Goal: Use online tool/utility: Utilize a website feature to perform a specific function

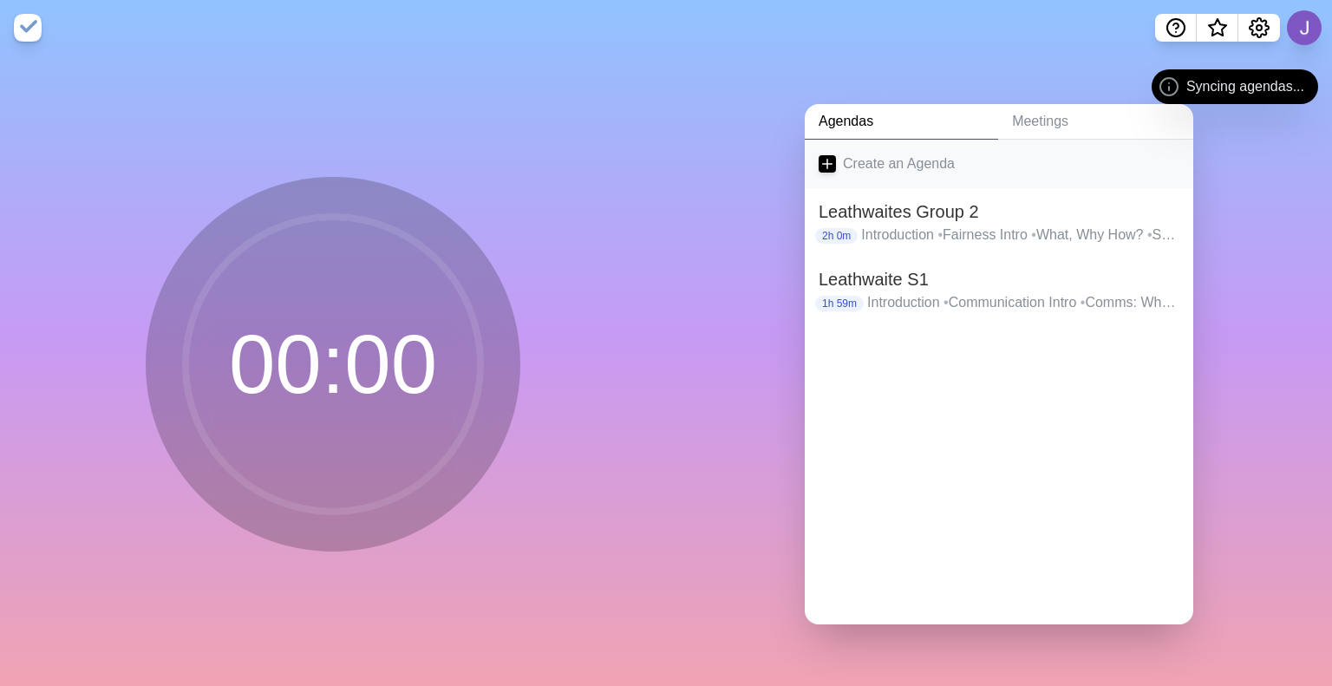
drag, startPoint x: 809, startPoint y: 136, endPoint x: 819, endPoint y: 142, distance: 11.3
click at [819, 142] on link "Create an Agenda" at bounding box center [999, 164] width 389 height 49
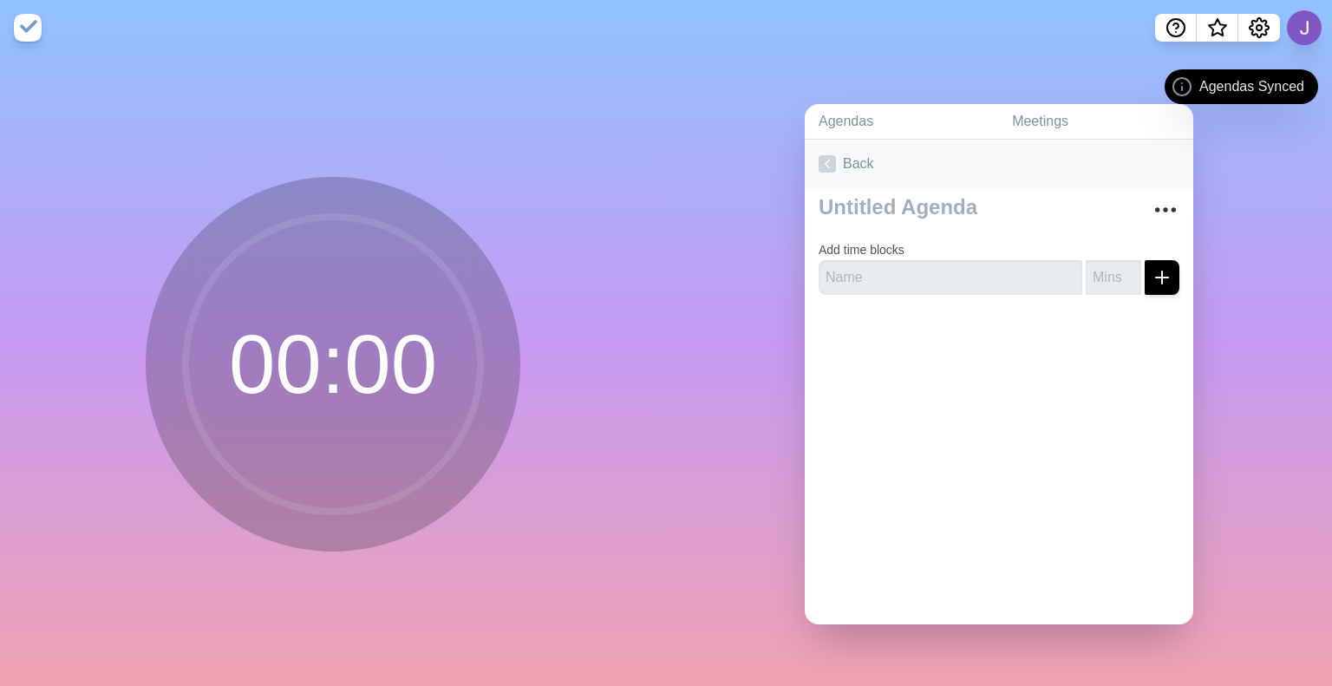
click at [851, 144] on link "Back" at bounding box center [999, 164] width 389 height 49
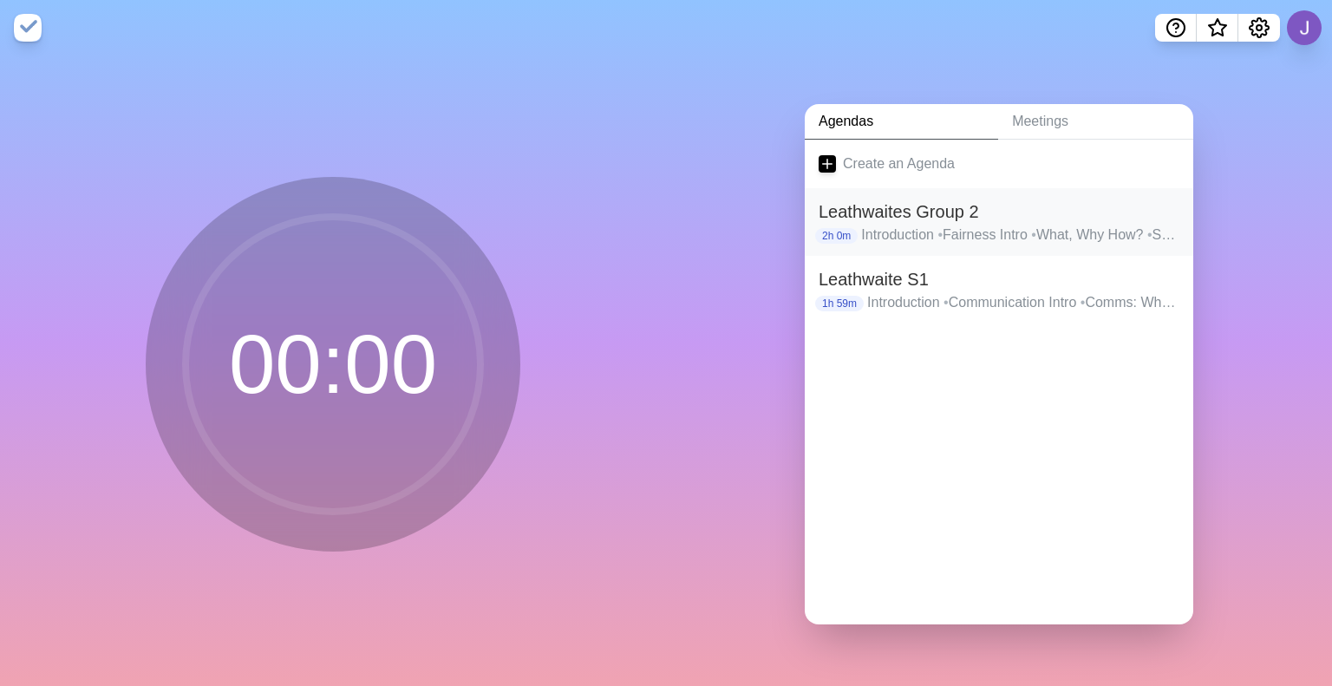
click at [919, 212] on h2 "Leathwaites Group 2" at bounding box center [999, 212] width 361 height 26
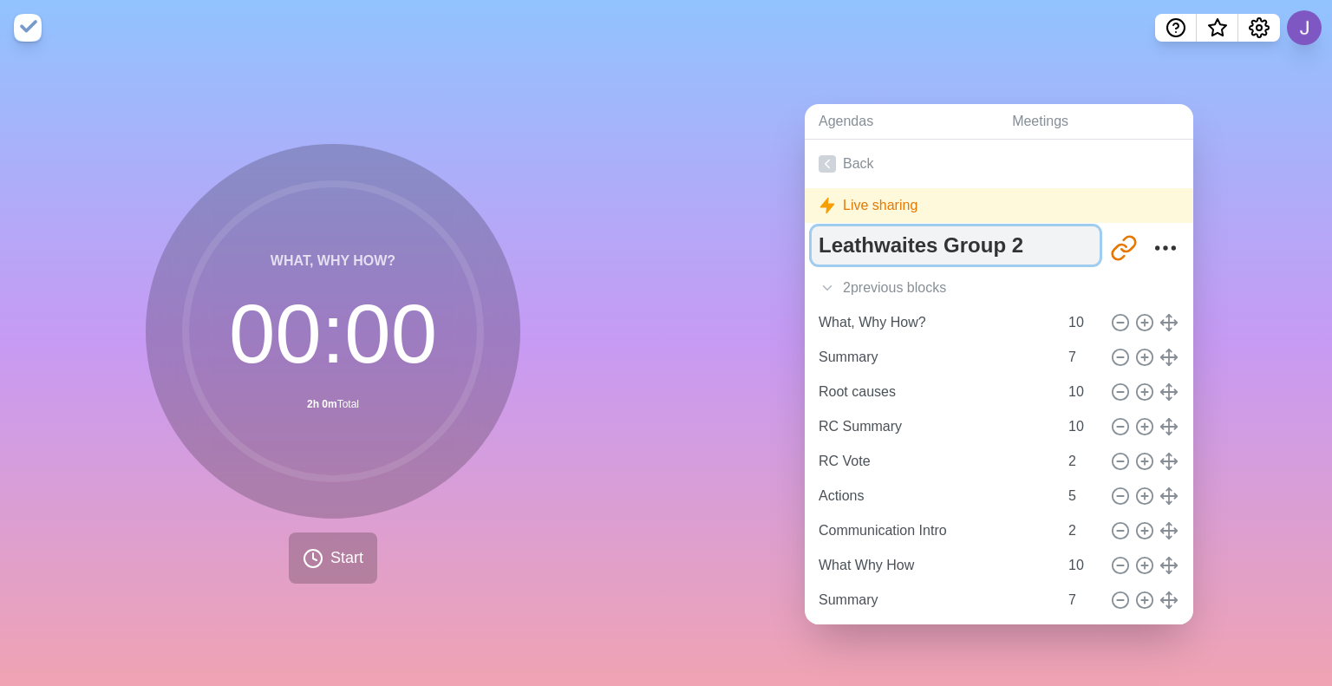
click at [1006, 235] on textarea "Leathwaites Group 2" at bounding box center [956, 245] width 288 height 38
type textarea "Leathwaites Group 3"
click at [846, 279] on div "2 previous block s" at bounding box center [999, 288] width 389 height 35
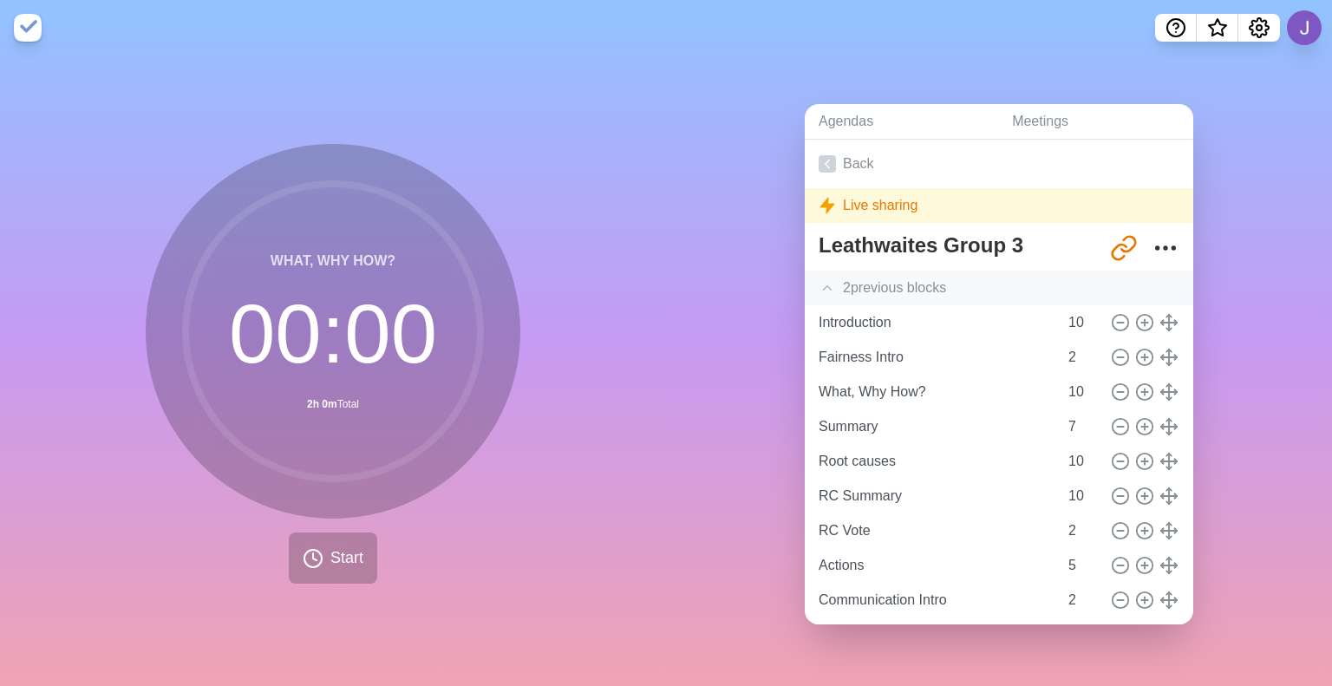
click at [892, 283] on div "2 previous block s" at bounding box center [999, 288] width 389 height 35
click at [891, 280] on div "2 previous block s" at bounding box center [999, 288] width 389 height 35
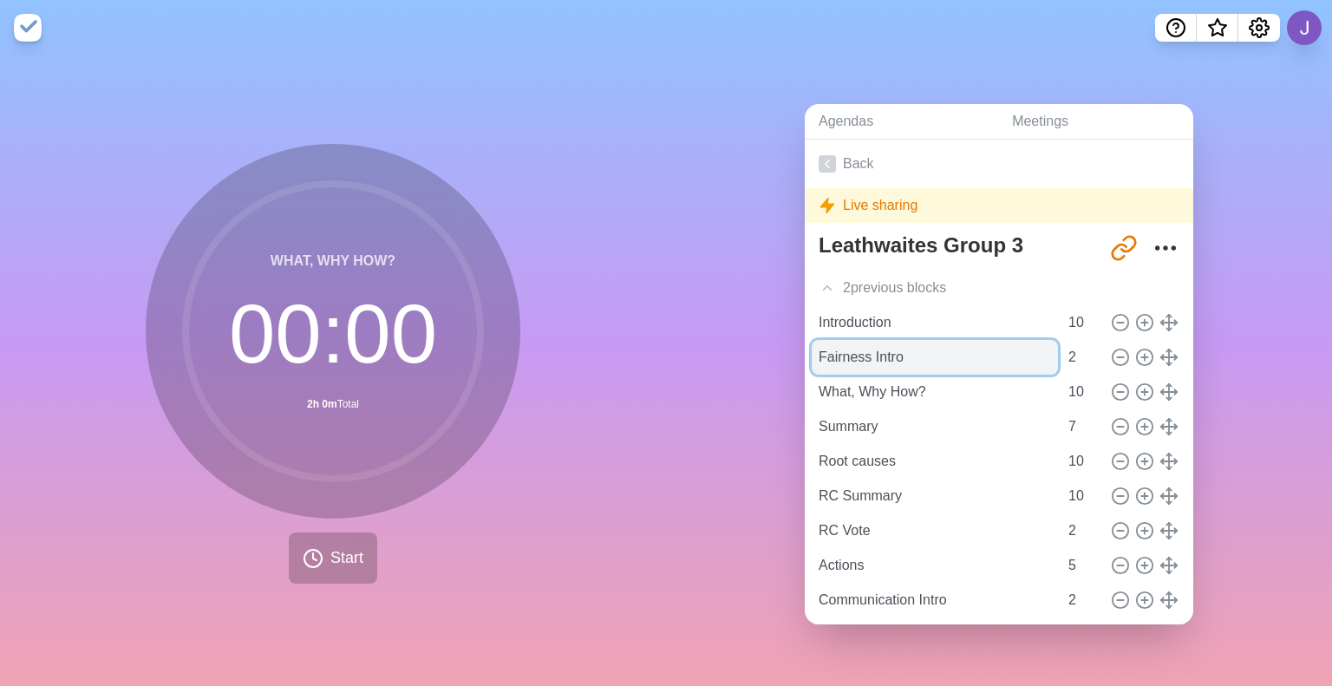
drag, startPoint x: 859, startPoint y: 349, endPoint x: 813, endPoint y: 349, distance: 46.0
click at [813, 349] on input "Fairness Intro" at bounding box center [935, 357] width 246 height 35
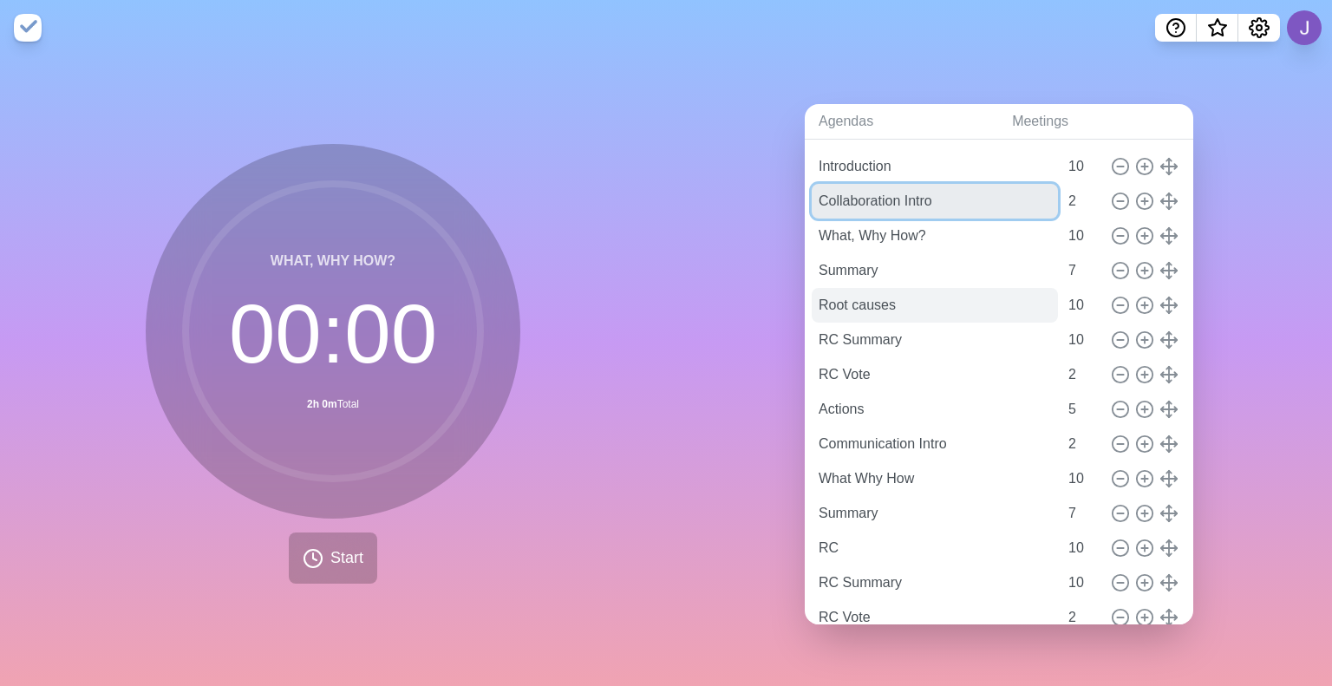
scroll to position [160, 0]
type input "Collaboration Intro"
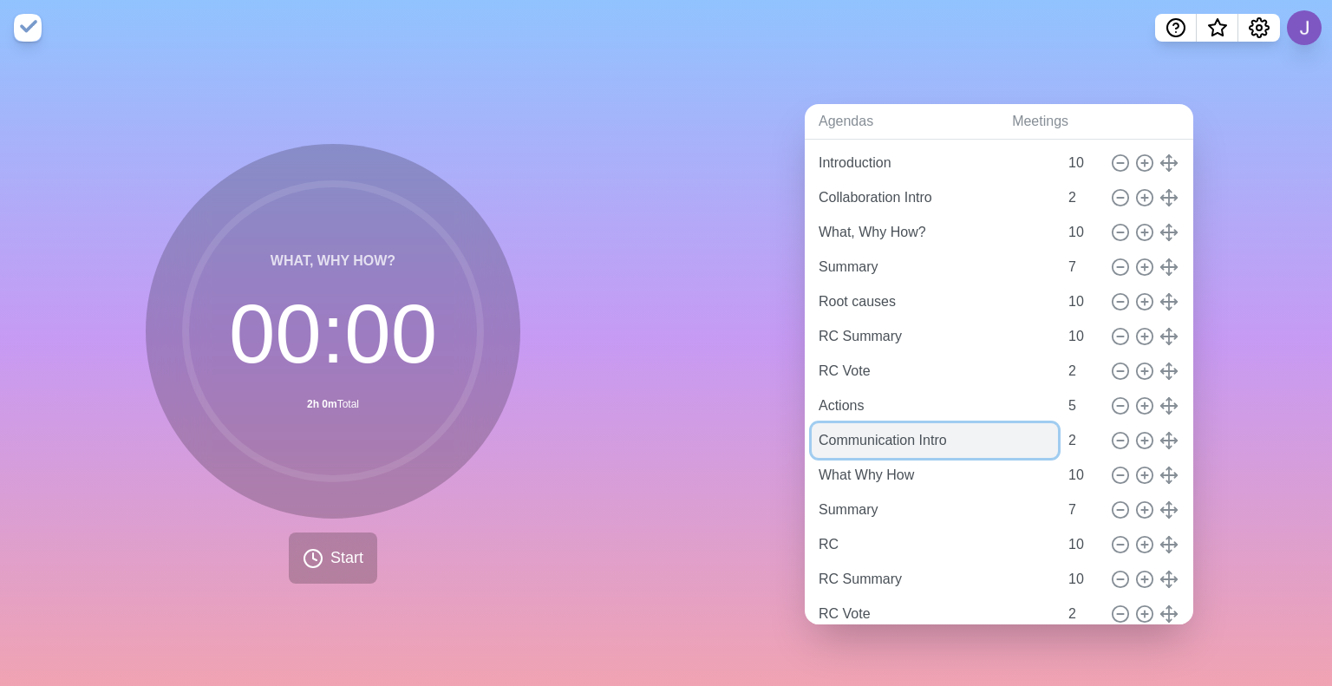
drag, startPoint x: 906, startPoint y: 436, endPoint x: 809, endPoint y: 429, distance: 97.4
click at [812, 429] on input "Communication Intro" at bounding box center [935, 440] width 246 height 35
type input "Fairness Intro"
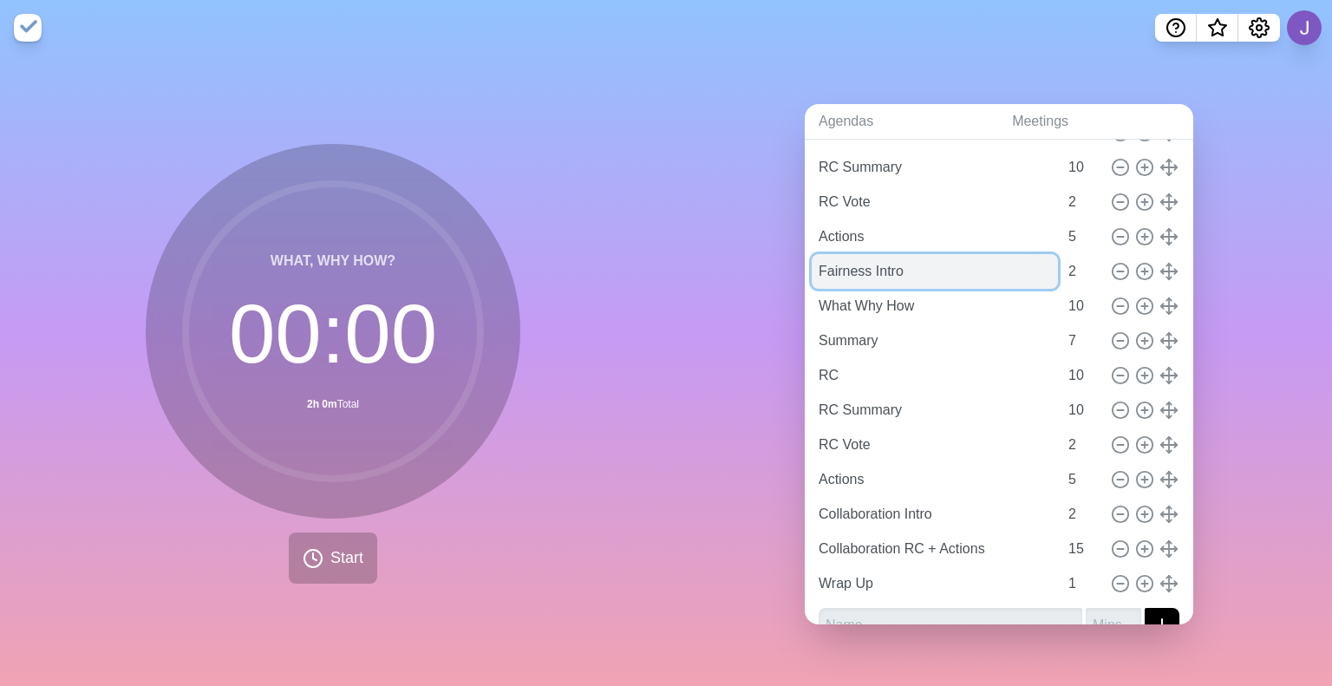
scroll to position [359, 0]
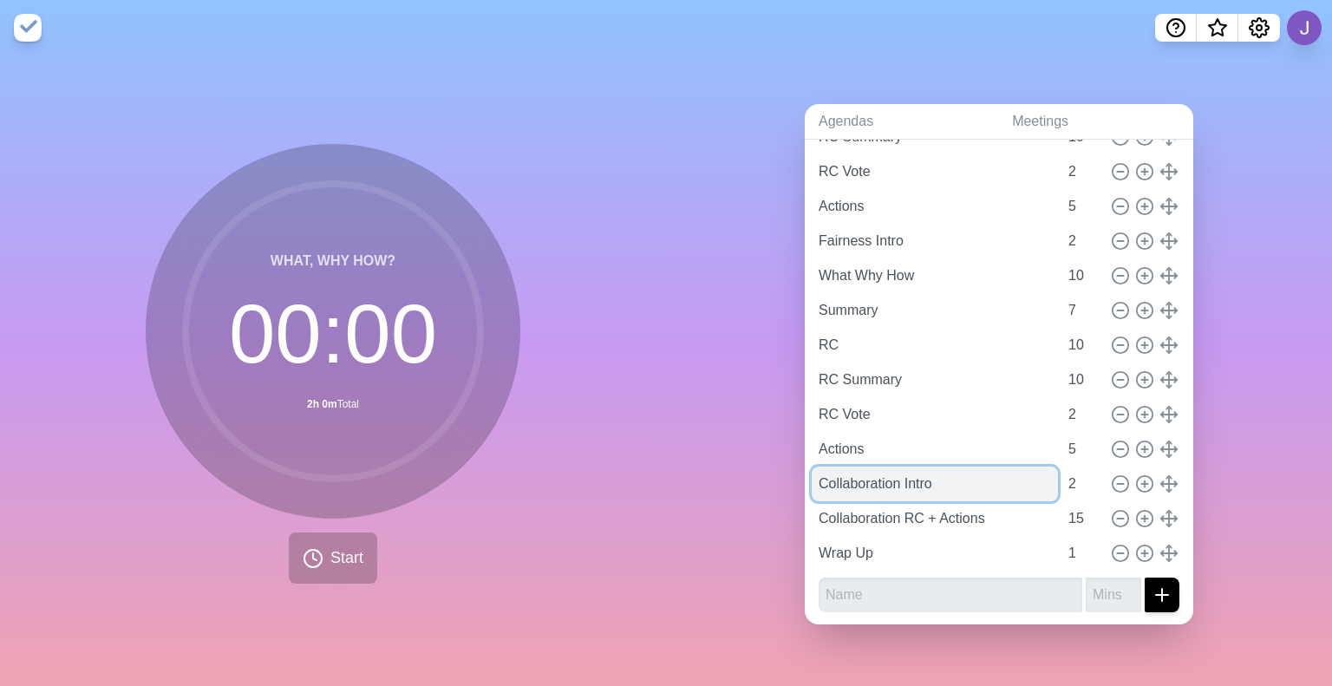
drag, startPoint x: 895, startPoint y: 472, endPoint x: 829, endPoint y: 470, distance: 65.9
click at [829, 470] on input "Collaboration Intro" at bounding box center [935, 484] width 246 height 35
type input "Communication Intro"
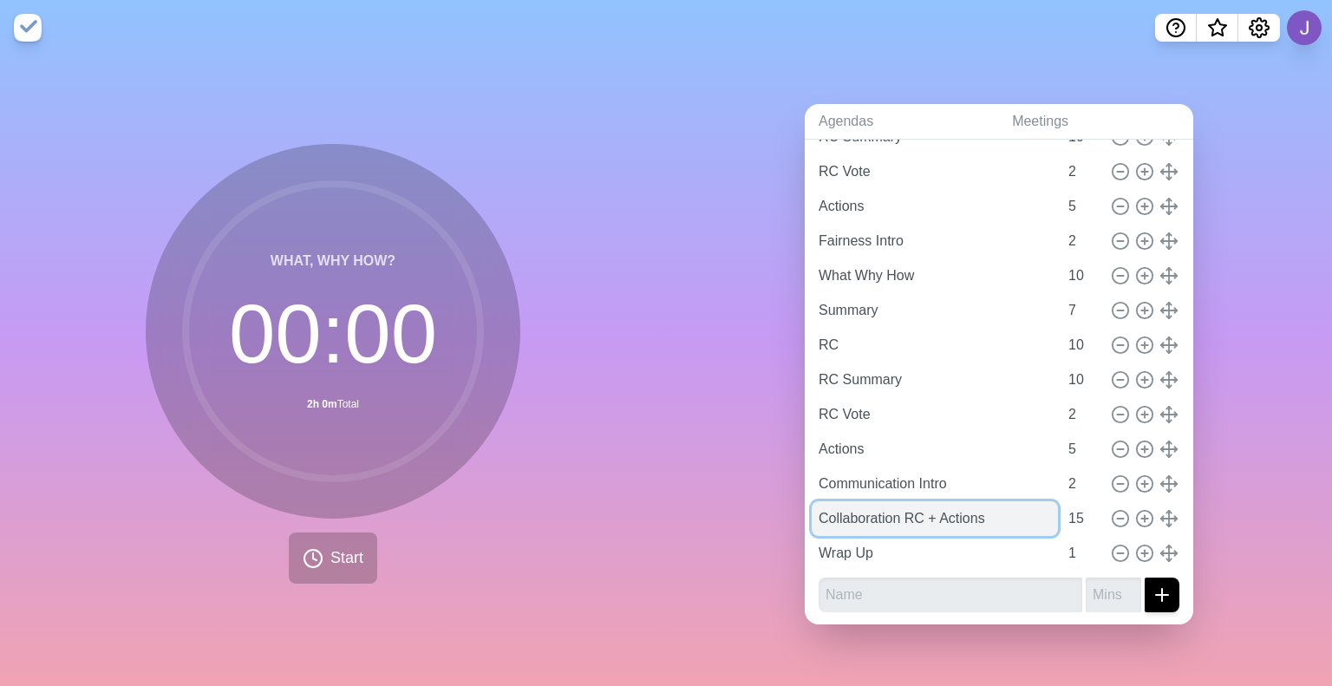
drag, startPoint x: 891, startPoint y: 506, endPoint x: 826, endPoint y: 504, distance: 65.9
click at [826, 504] on input "Collaboration RC + Actions" at bounding box center [935, 518] width 246 height 35
type input "Communication RC + Actions"
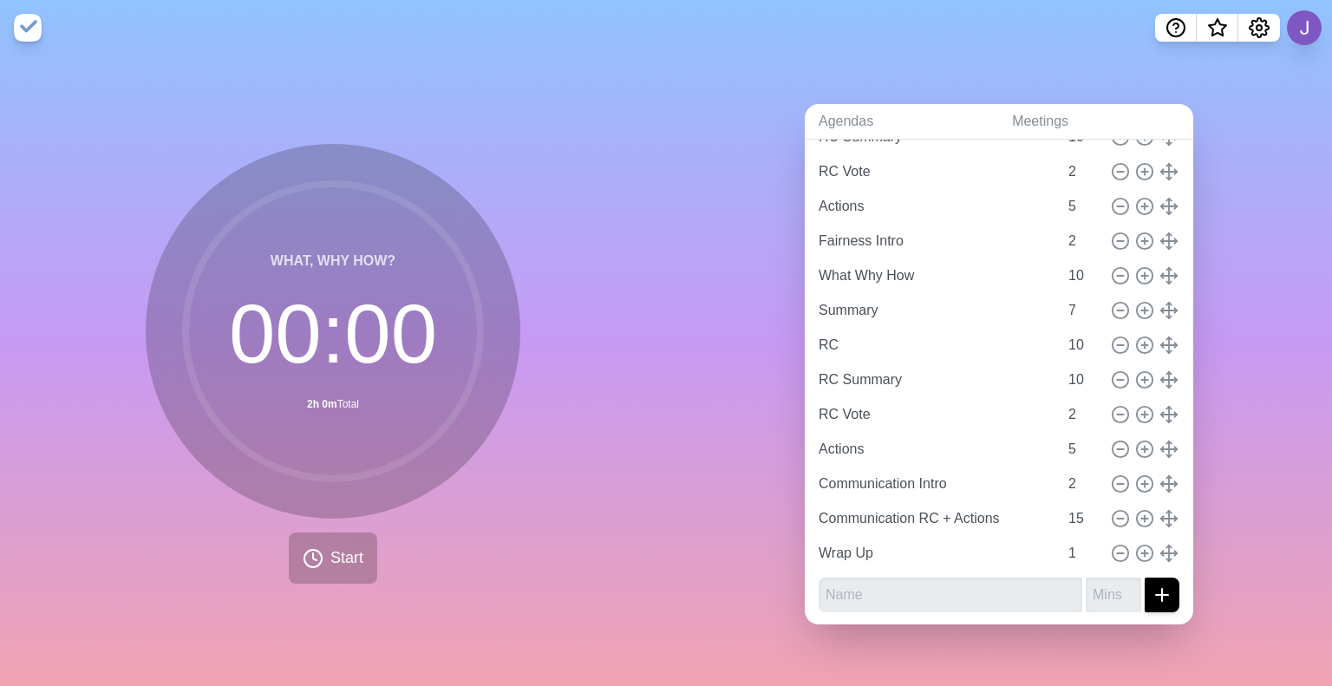
click at [730, 320] on div "Agendas Meetings Back Live sharing Leathwaites Group 3 [URL][DOMAIN_NAME] 2 pre…" at bounding box center [999, 371] width 666 height 630
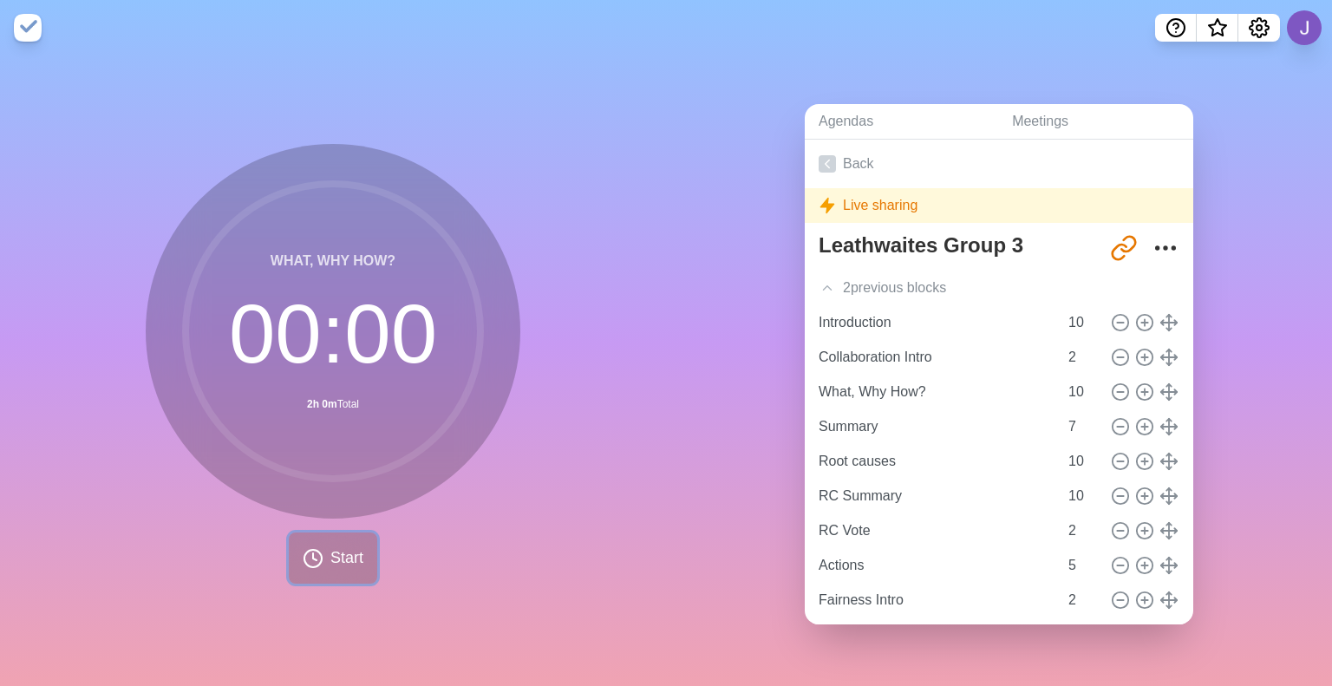
click at [332, 559] on span "Start" at bounding box center [346, 557] width 33 height 23
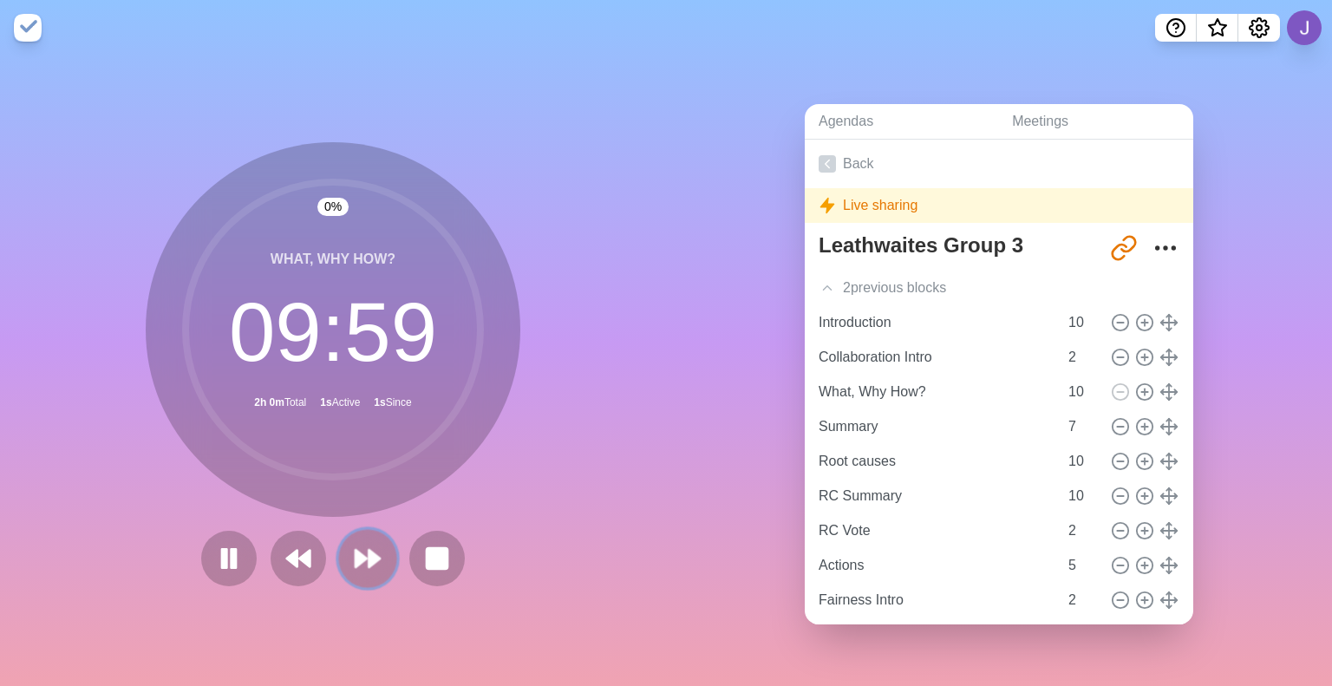
click at [369, 556] on icon at bounding box center [367, 558] width 29 height 29
